Goal: Understand process/instructions: Learn how to perform a task or action

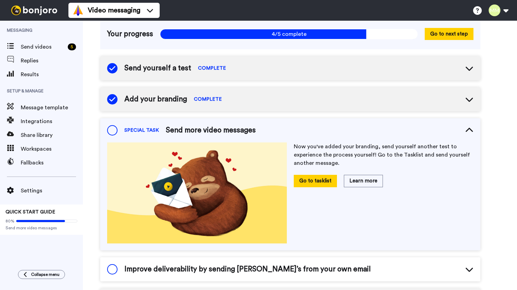
scroll to position [49, 0]
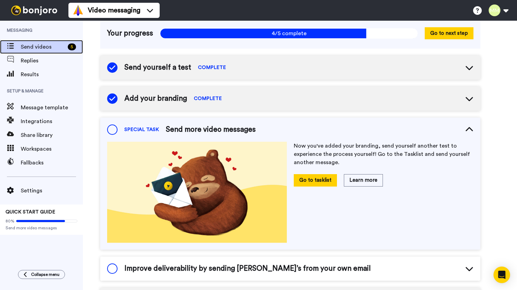
click at [39, 43] on span "Send videos" at bounding box center [43, 47] width 44 height 8
